Goal: Transaction & Acquisition: Download file/media

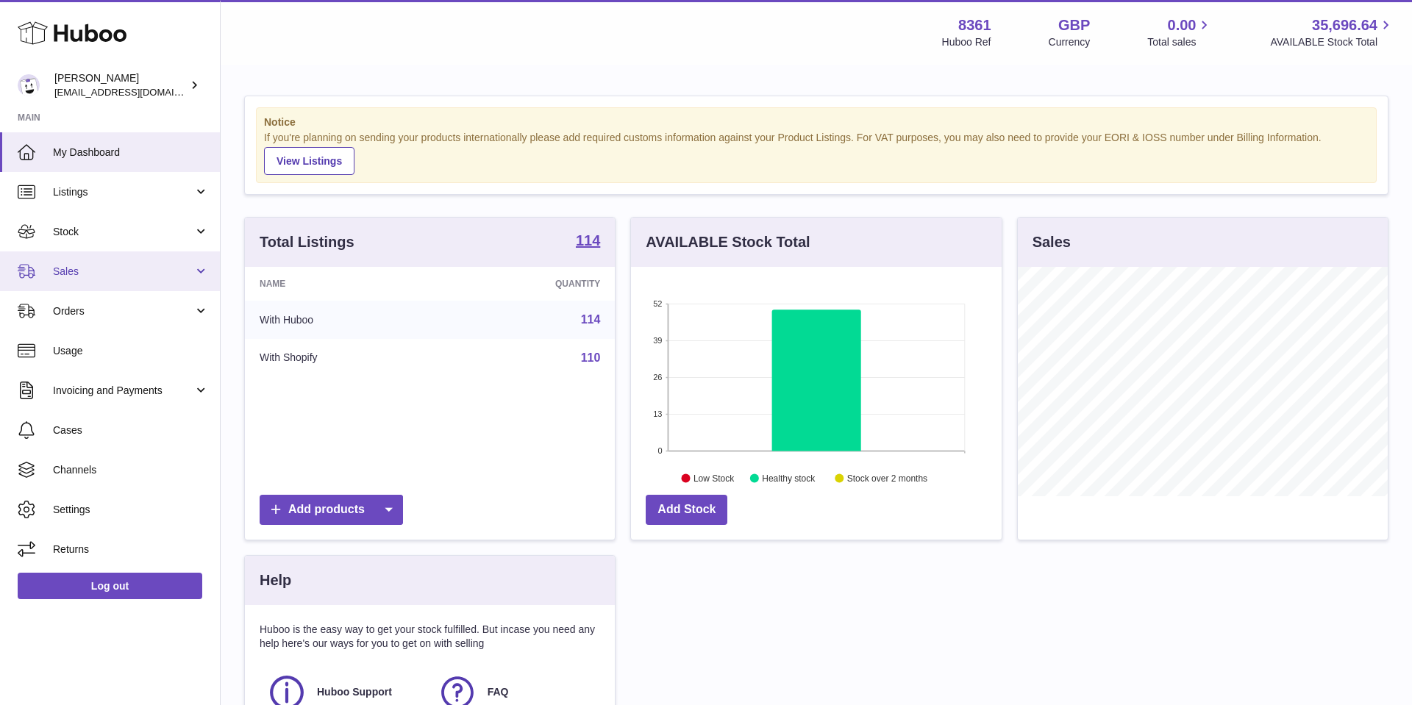
scroll to position [229, 371]
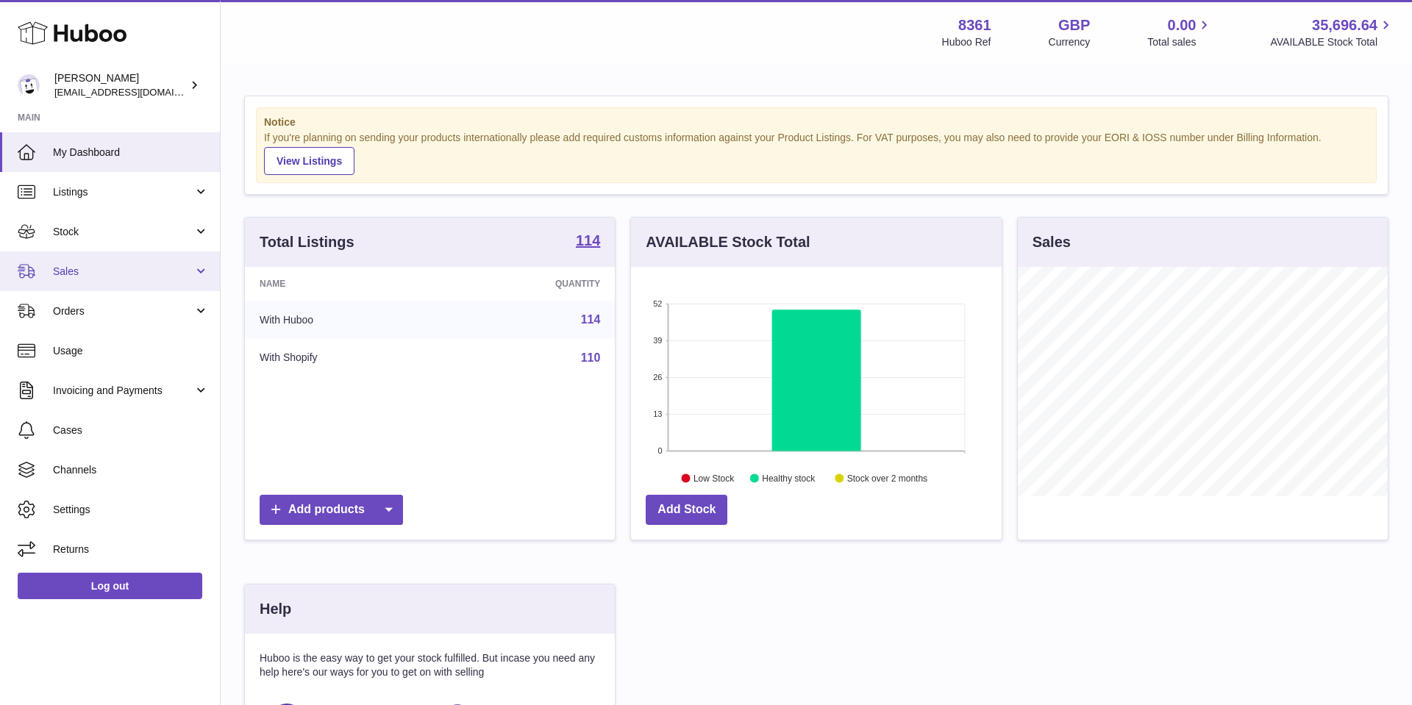
click at [86, 271] on span "Sales" at bounding box center [123, 272] width 140 height 14
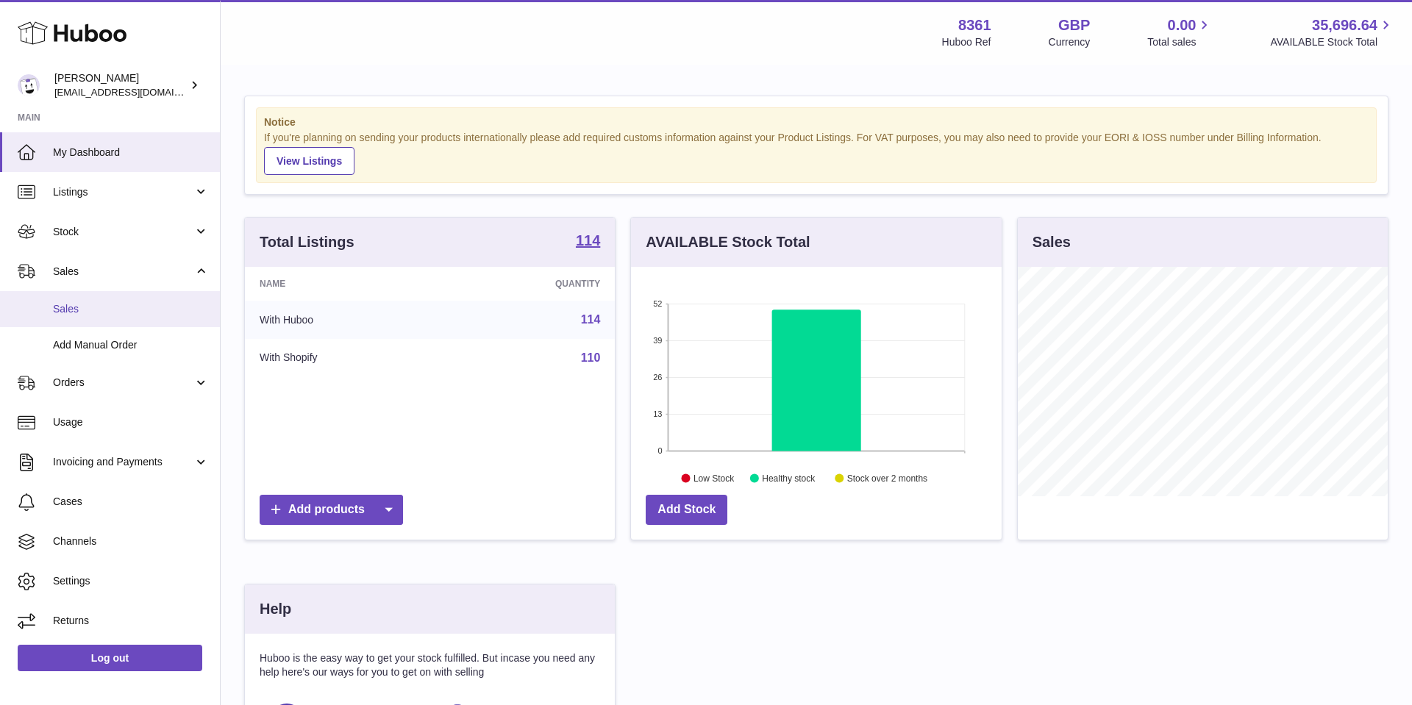
click at [104, 304] on span "Sales" at bounding box center [131, 309] width 156 height 14
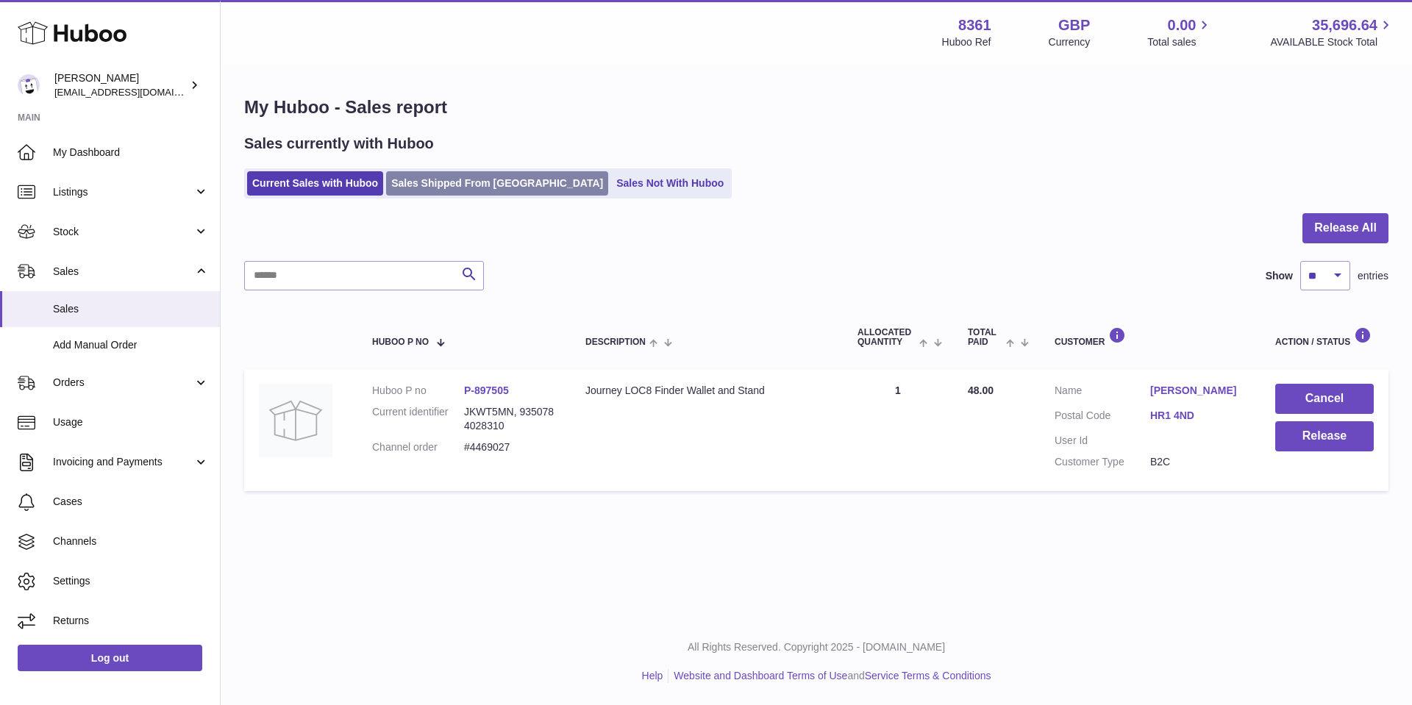
click at [474, 175] on link "Sales Shipped From Huboo" at bounding box center [497, 183] width 222 height 24
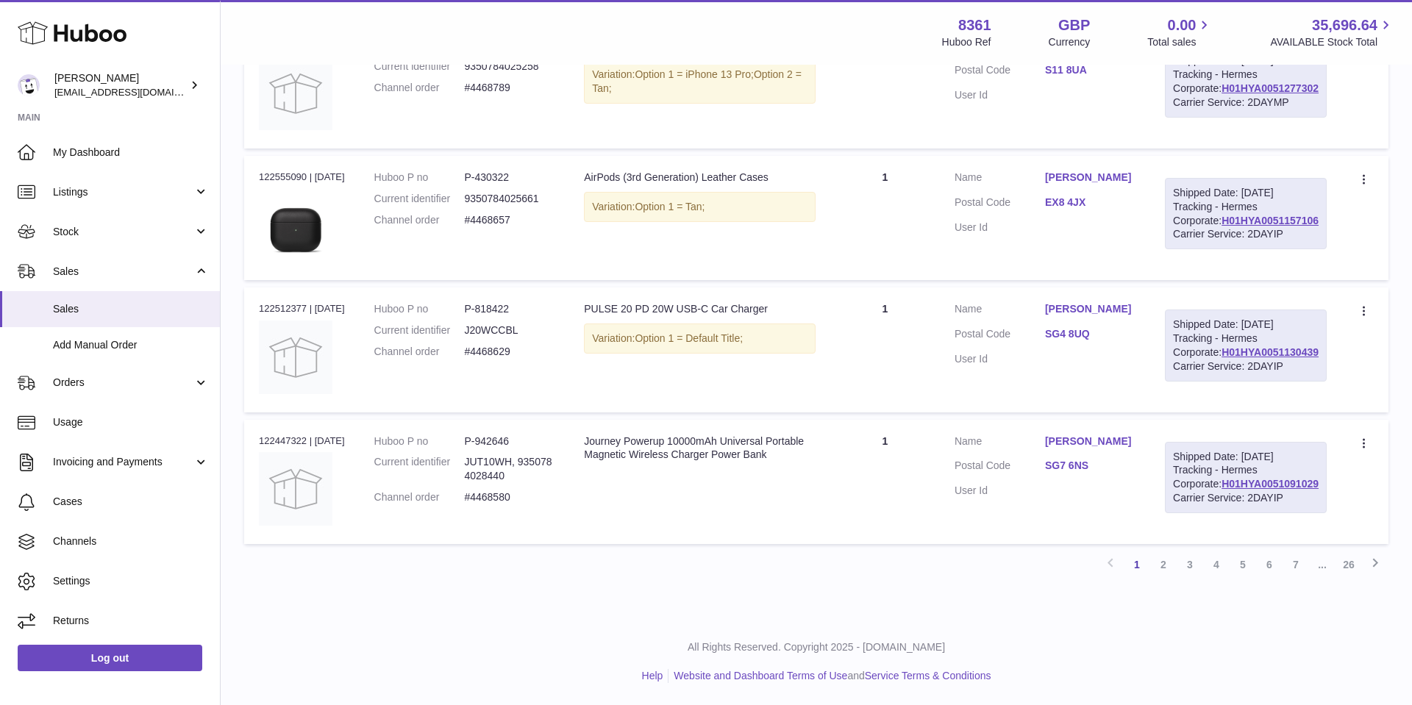
scroll to position [1446, 0]
click at [1170, 566] on link "2" at bounding box center [1163, 565] width 26 height 26
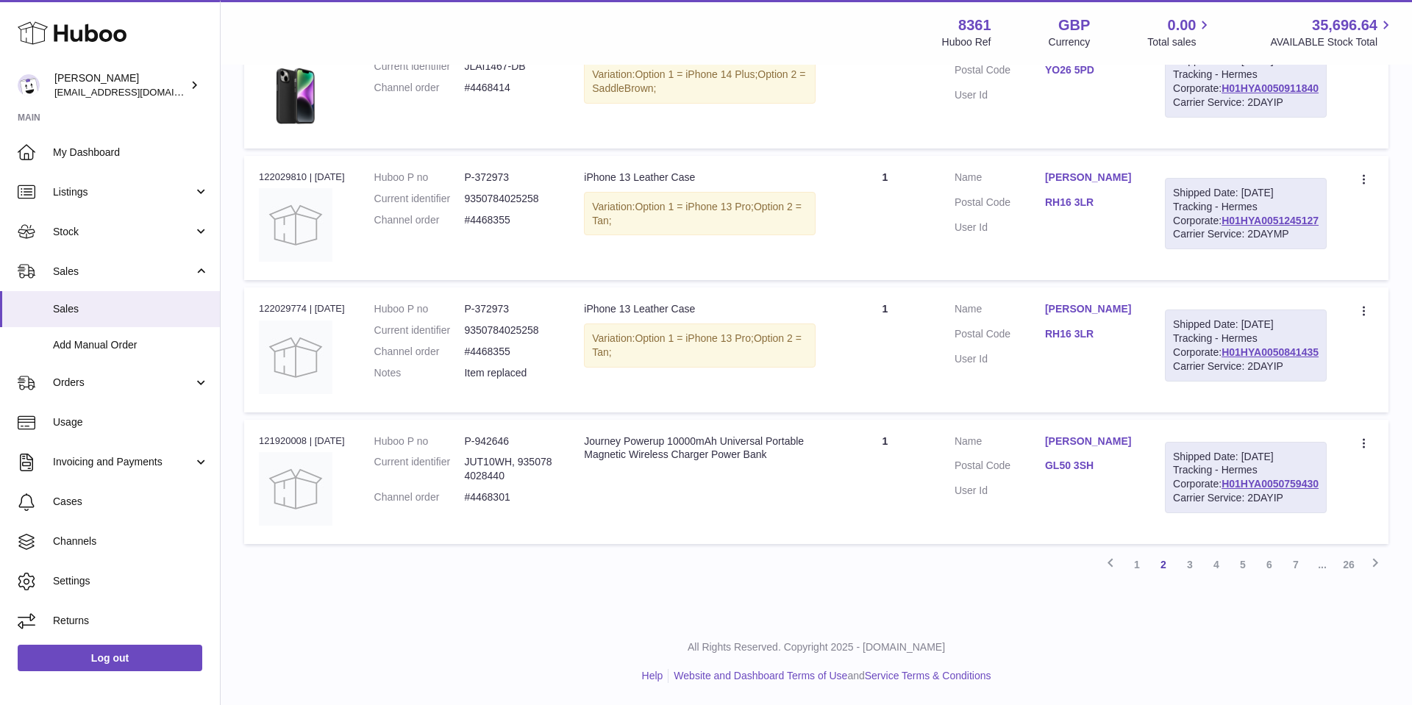
scroll to position [1446, 0]
click at [1190, 568] on link "3" at bounding box center [1190, 565] width 26 height 26
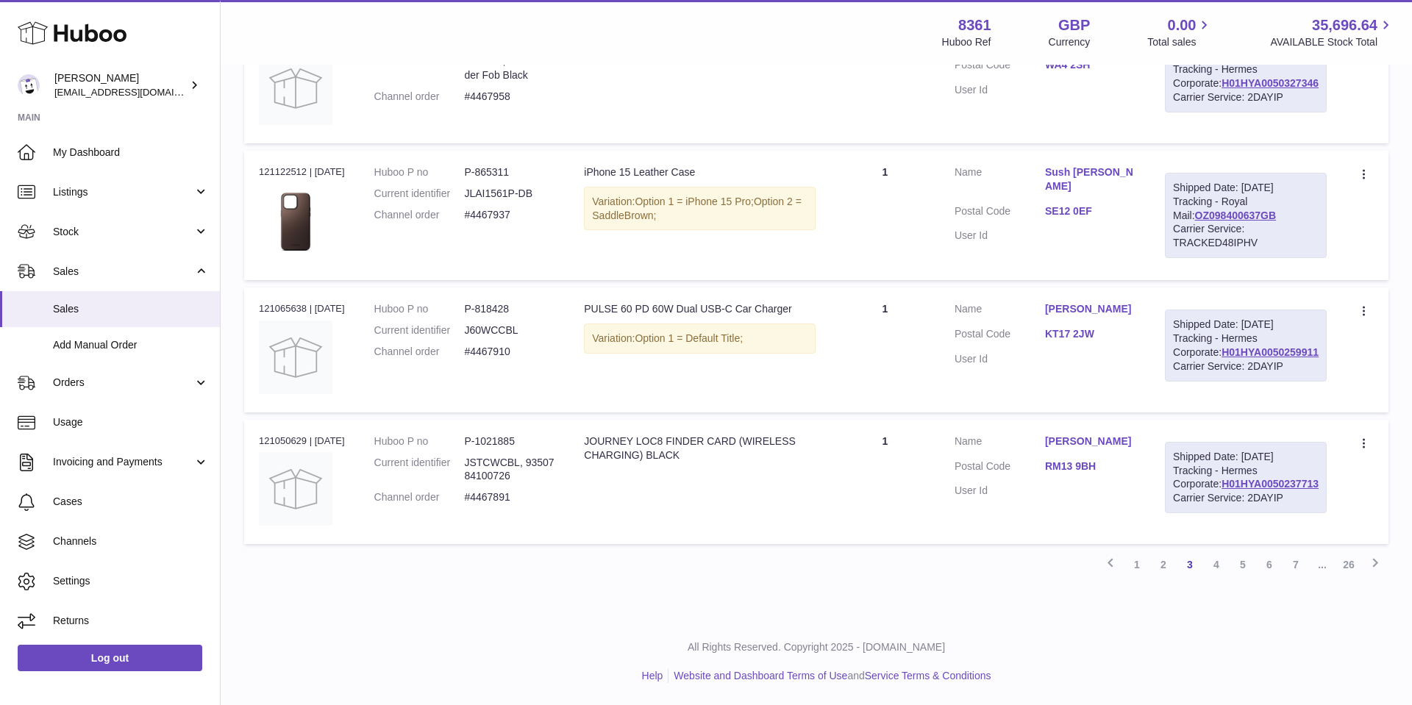
scroll to position [1432, 0]
click at [1222, 562] on link "4" at bounding box center [1216, 565] width 26 height 26
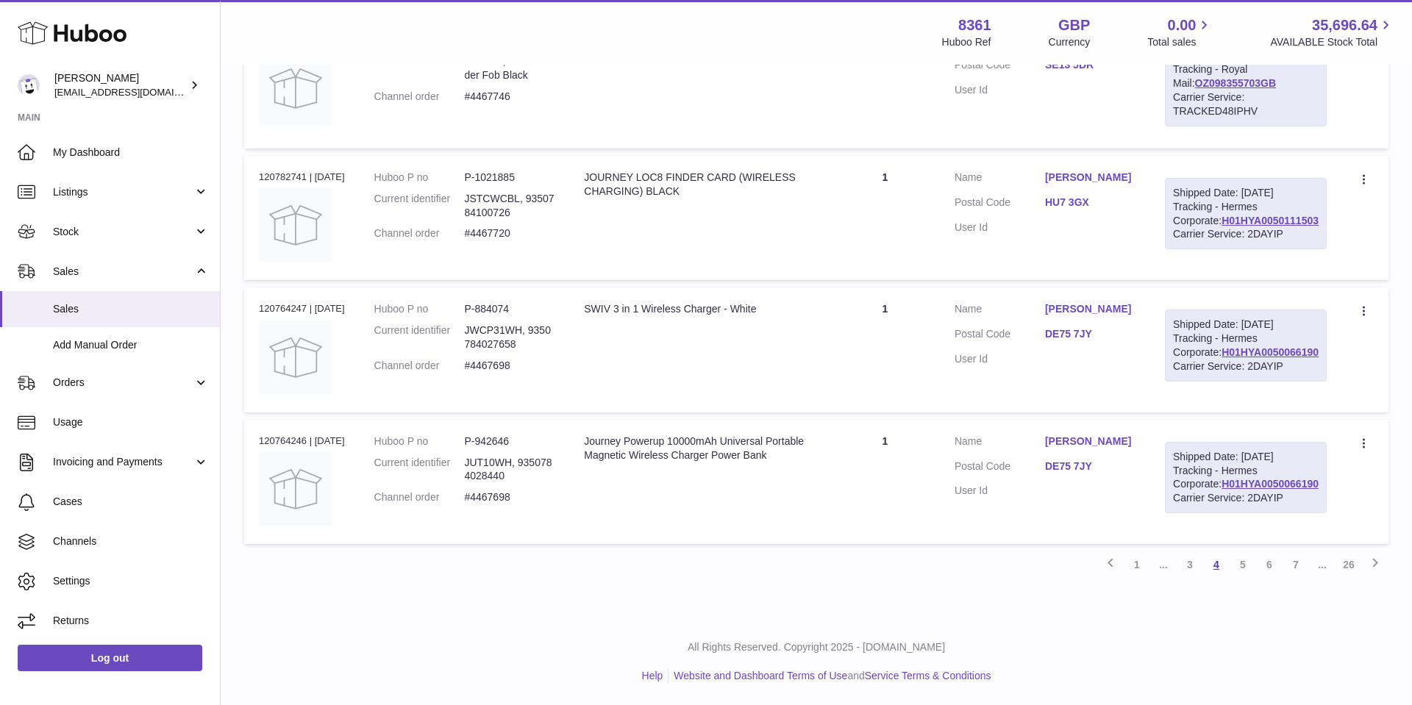
scroll to position [1418, 0]
click at [1236, 565] on link "5" at bounding box center [1243, 565] width 26 height 26
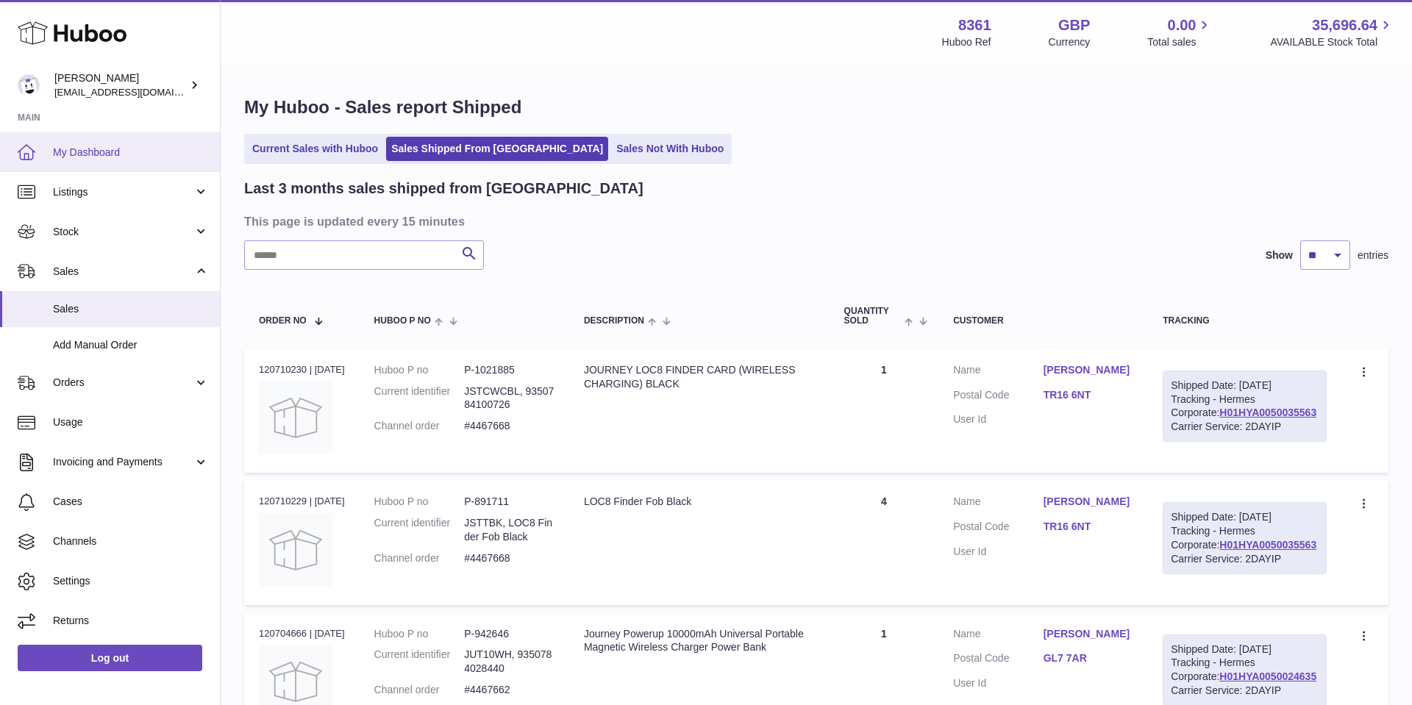
click at [148, 154] on span "My Dashboard" at bounding box center [131, 153] width 156 height 14
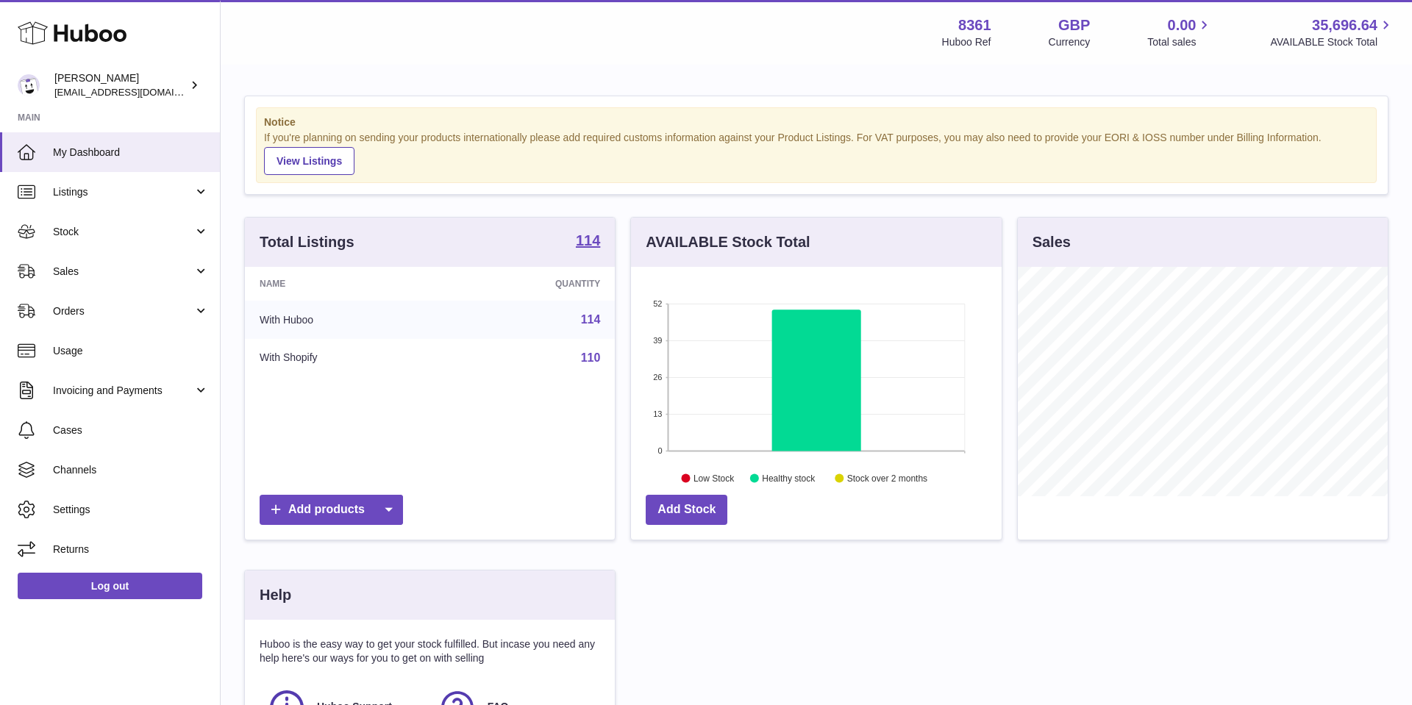
scroll to position [229, 371]
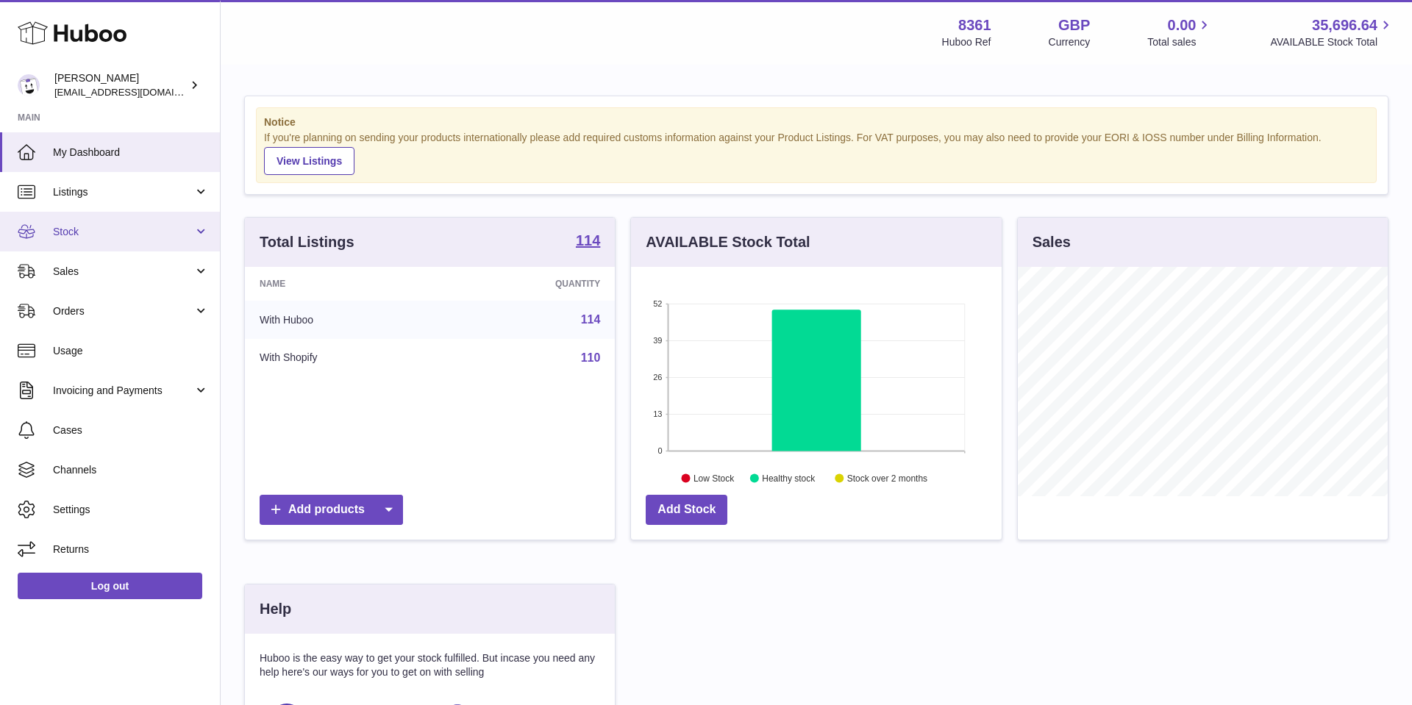
click at [98, 235] on span "Stock" at bounding box center [123, 232] width 140 height 14
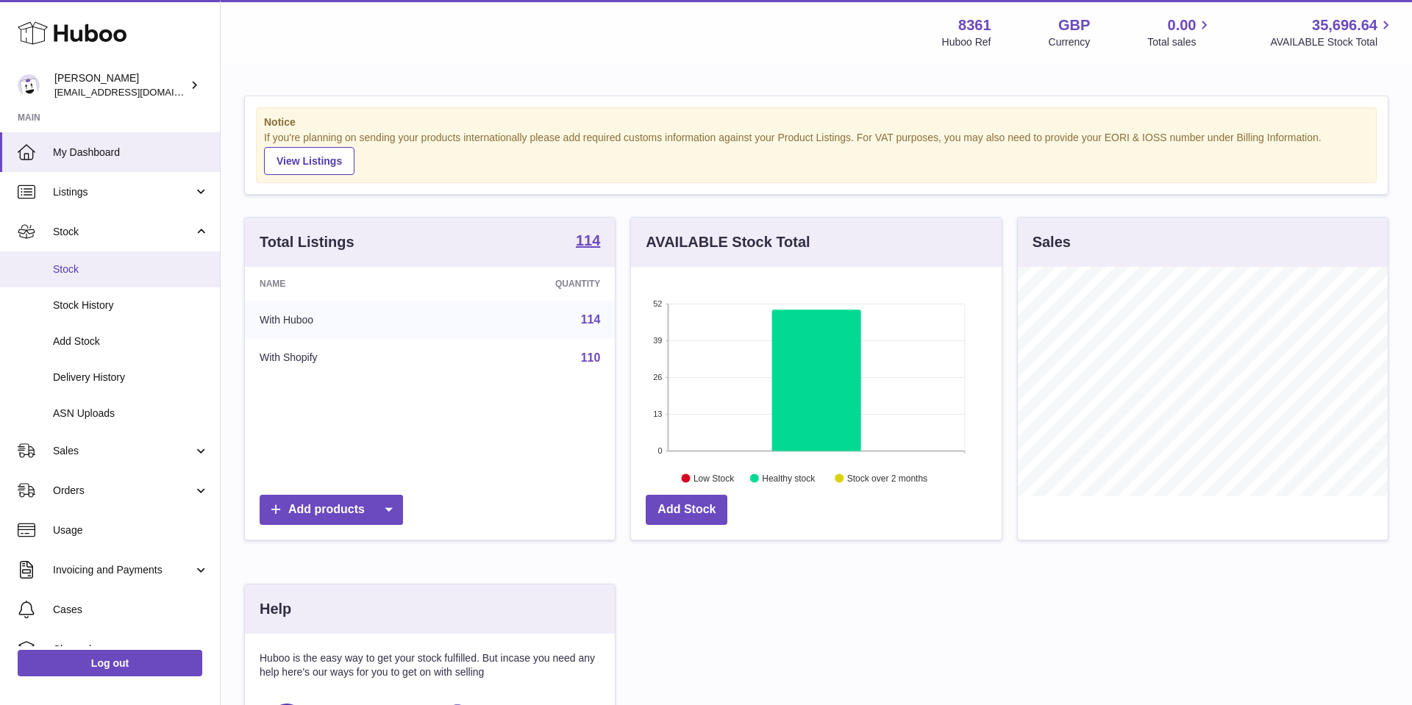
click at [99, 270] on span "Stock" at bounding box center [131, 270] width 156 height 14
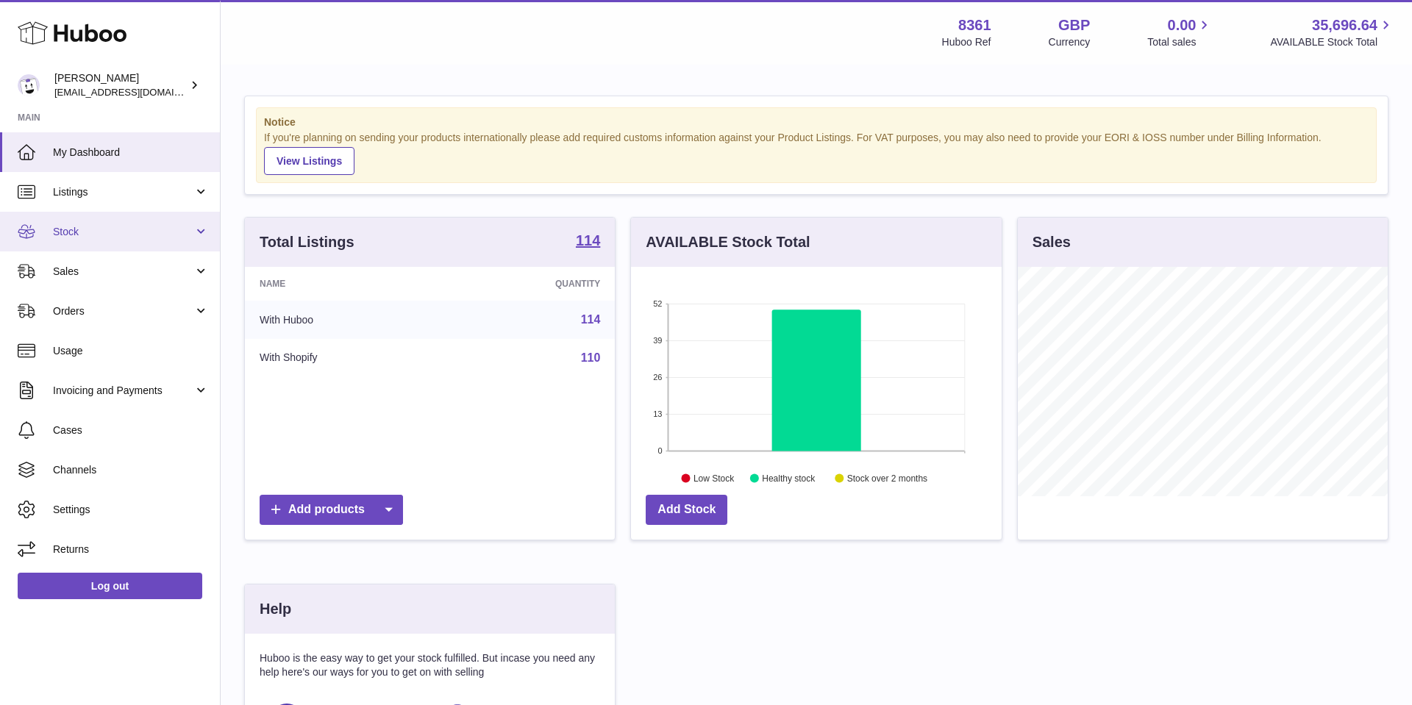
click at [147, 221] on link "Stock" at bounding box center [110, 232] width 220 height 40
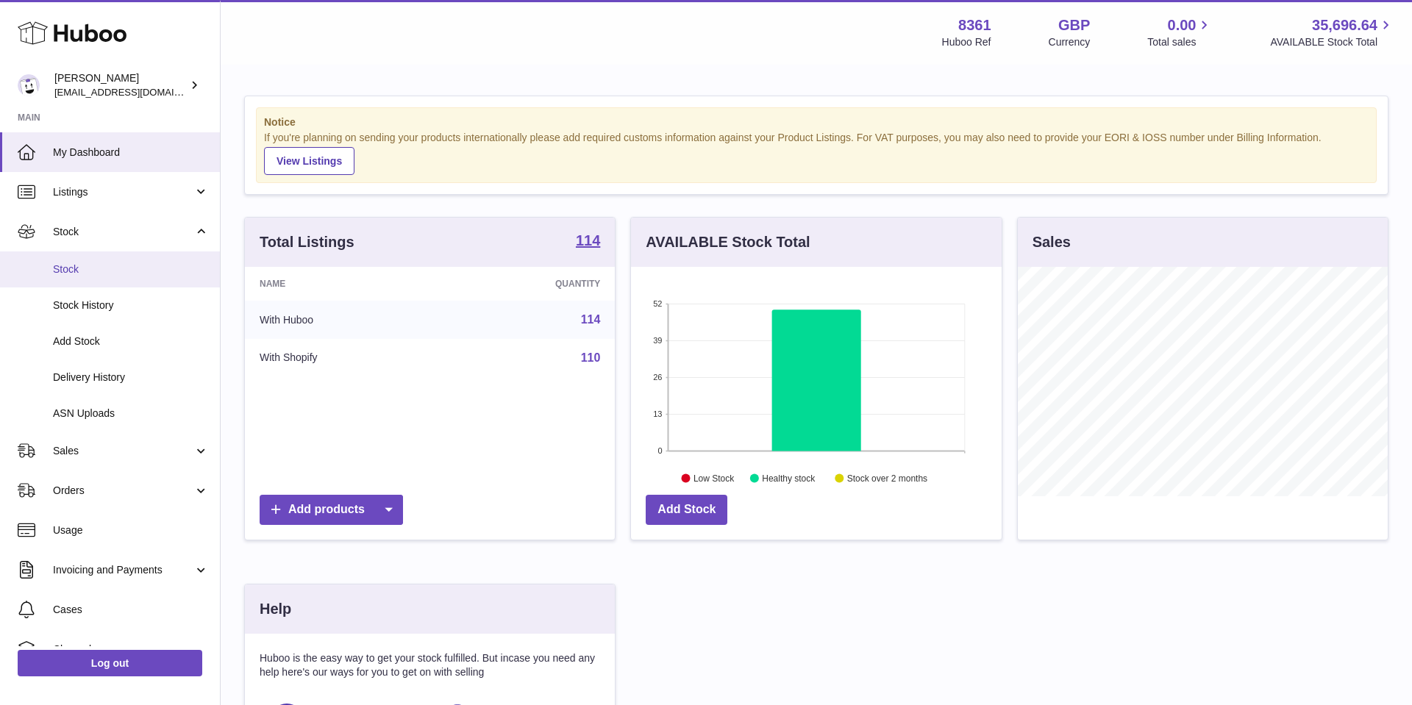
click at [73, 258] on link "Stock" at bounding box center [110, 270] width 220 height 36
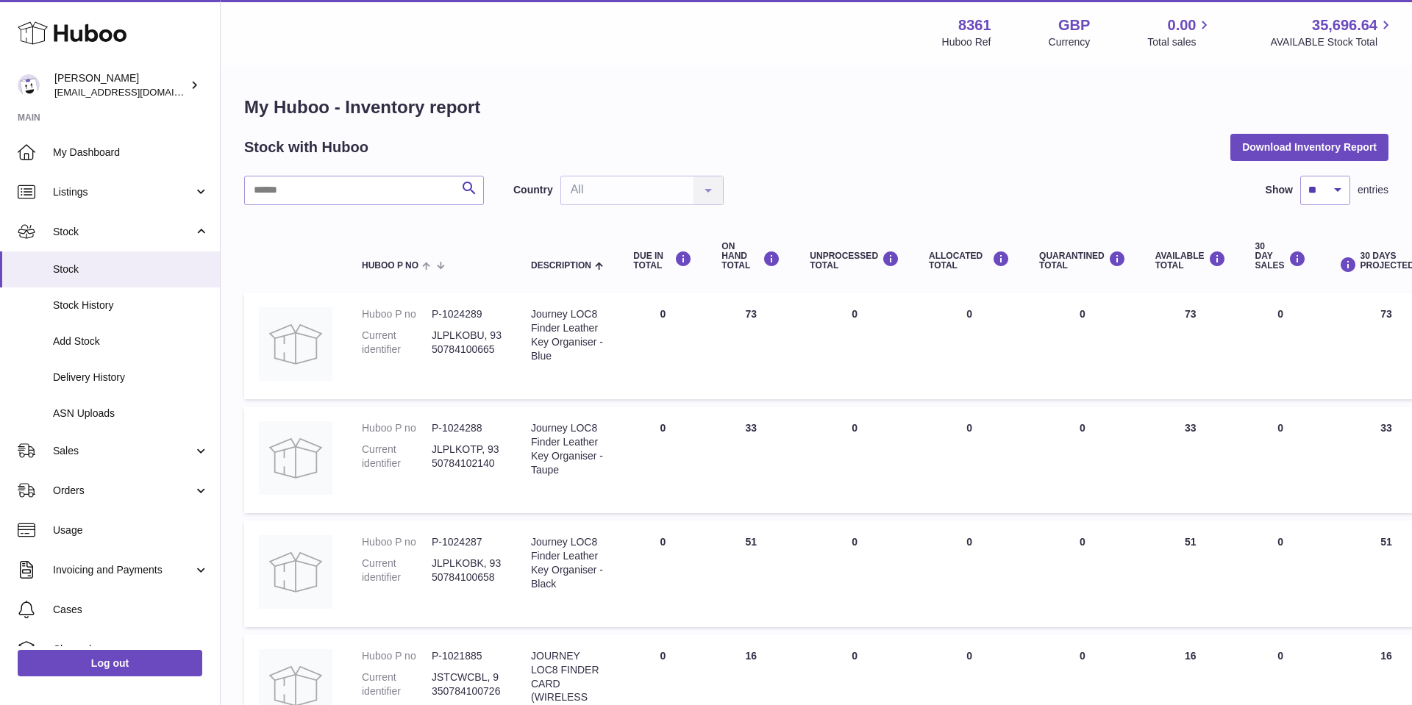
click at [1281, 135] on button "Download Inventory Report" at bounding box center [1309, 147] width 158 height 26
